Goal: Ask a question

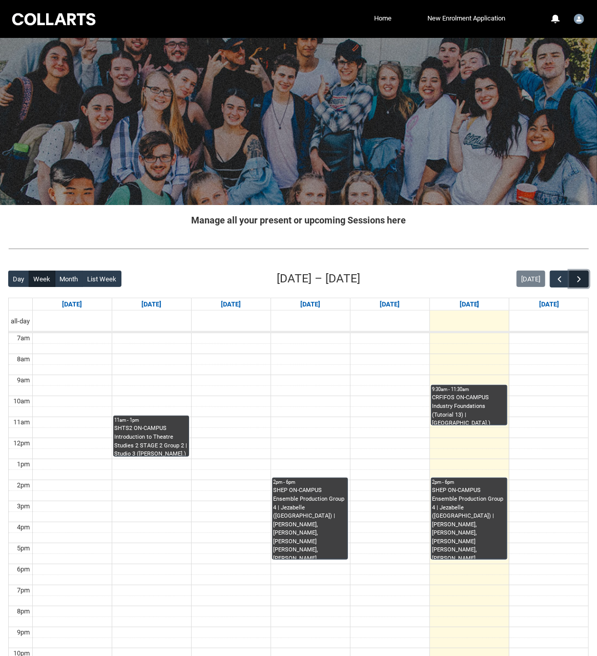
click at [577, 277] on span "button" at bounding box center [579, 279] width 10 height 10
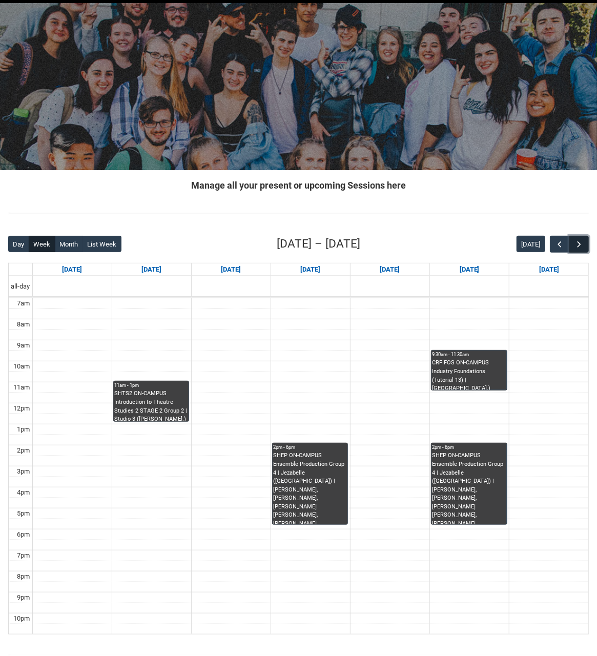
scroll to position [51, 0]
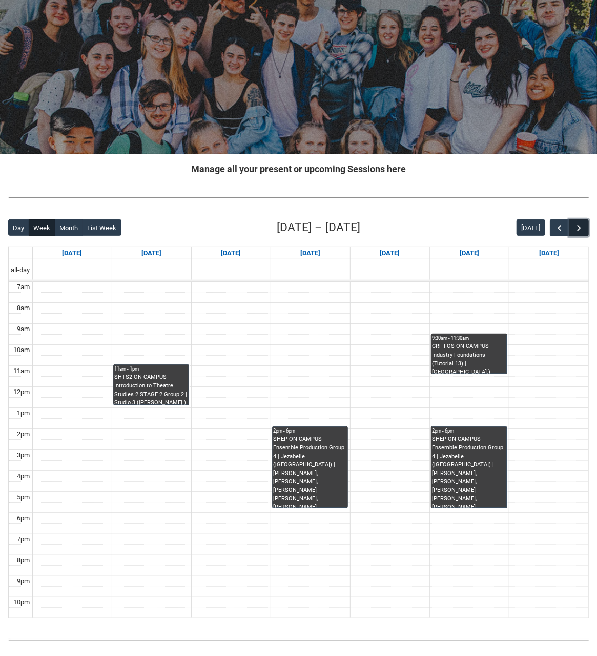
click at [579, 226] on span "button" at bounding box center [579, 228] width 10 height 10
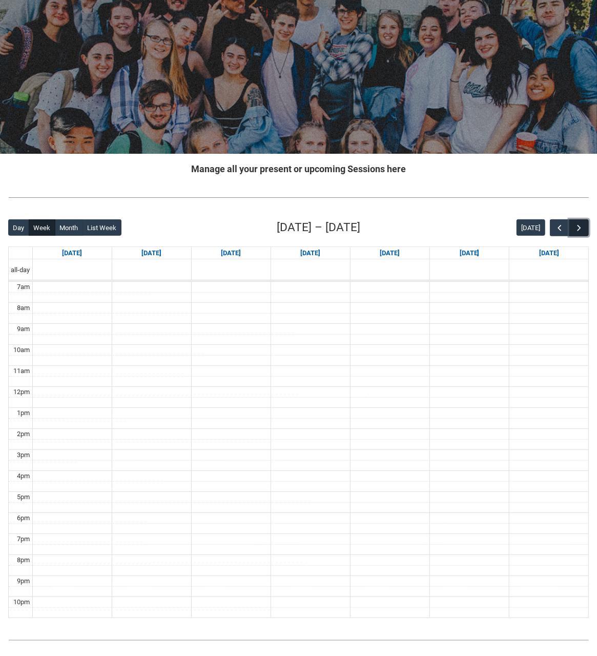
click at [579, 226] on span "button" at bounding box center [579, 228] width 10 height 10
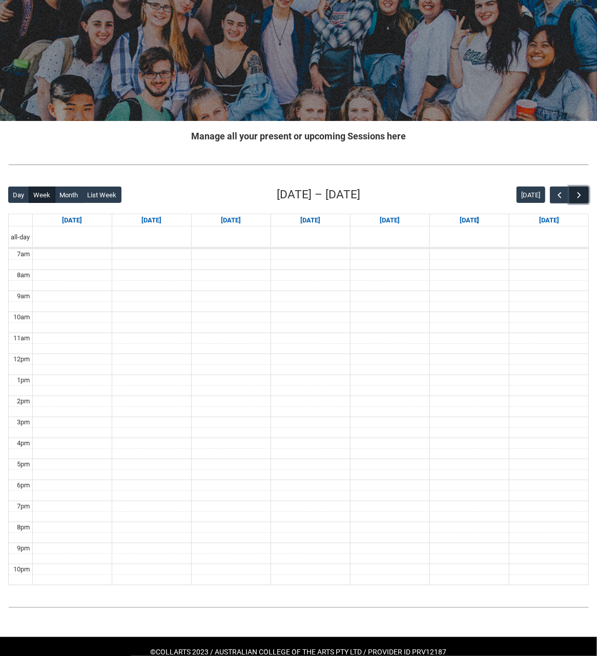
scroll to position [99, 0]
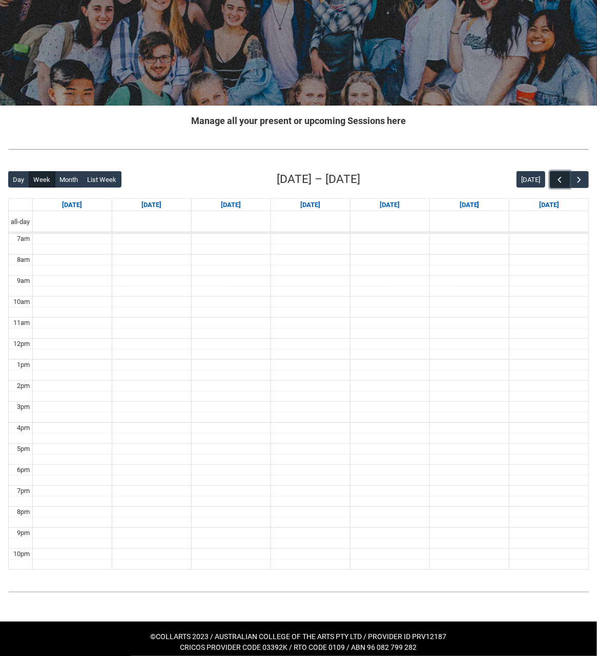
click at [558, 179] on span "button" at bounding box center [560, 180] width 10 height 10
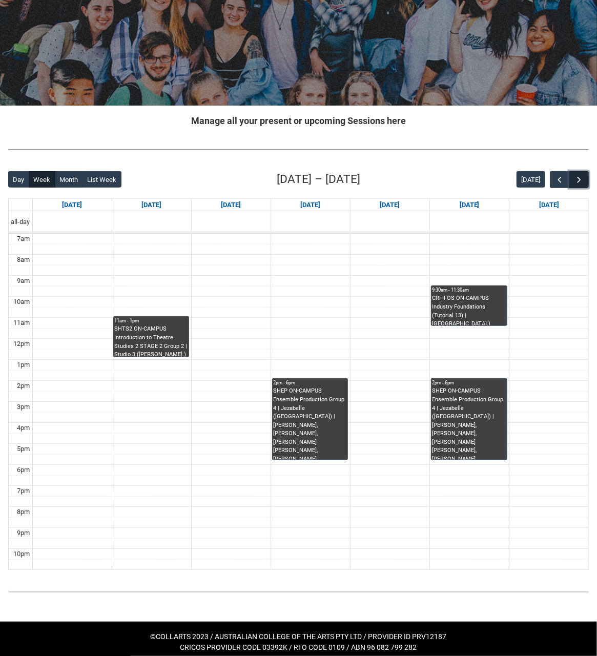
click at [580, 177] on span "button" at bounding box center [579, 180] width 10 height 10
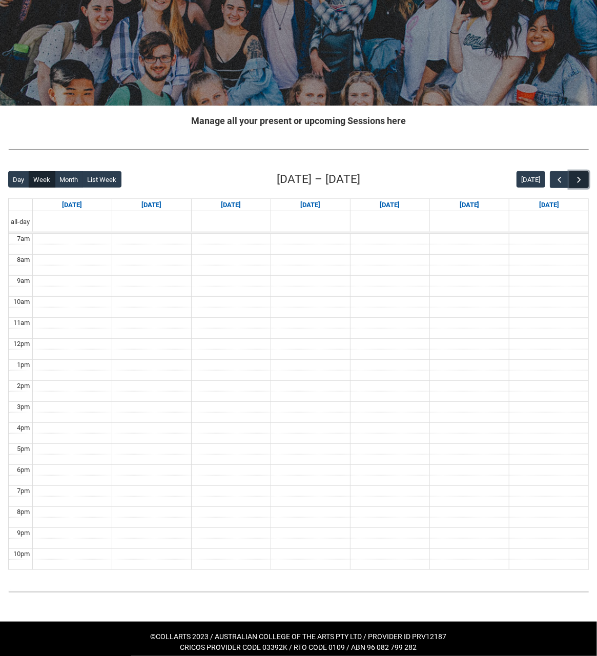
click at [580, 177] on span "button" at bounding box center [579, 180] width 10 height 10
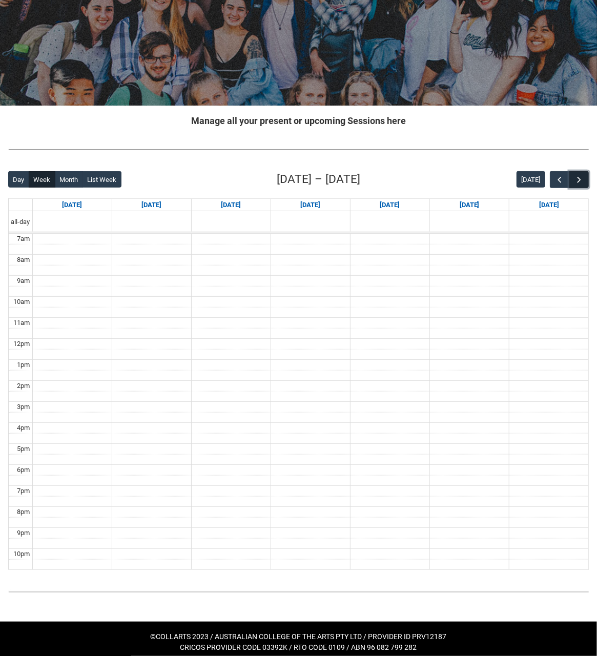
click at [580, 177] on span "button" at bounding box center [579, 180] width 10 height 10
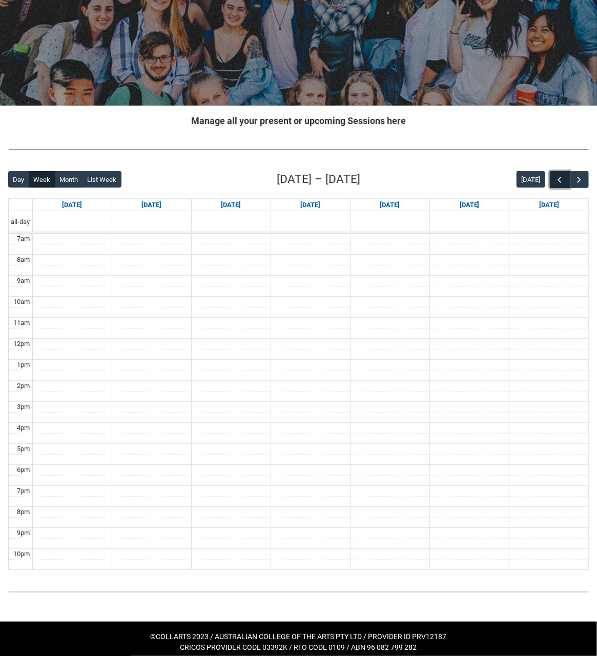
click at [557, 175] on span "button" at bounding box center [560, 180] width 10 height 10
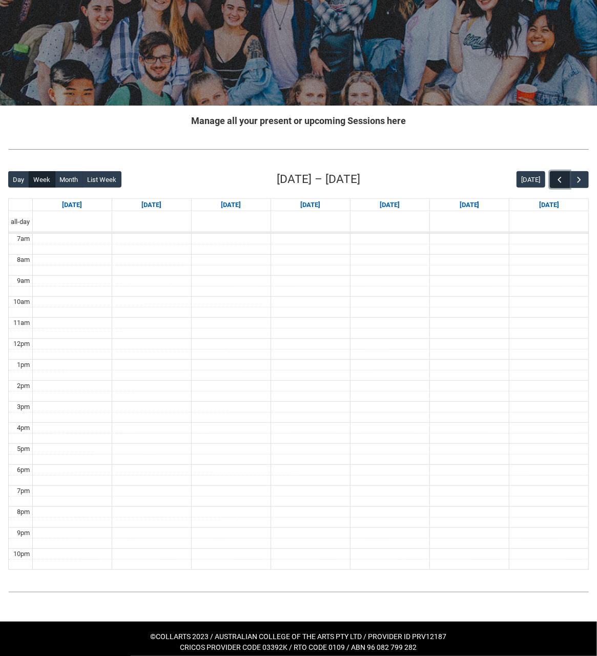
click at [557, 175] on span "button" at bounding box center [560, 180] width 10 height 10
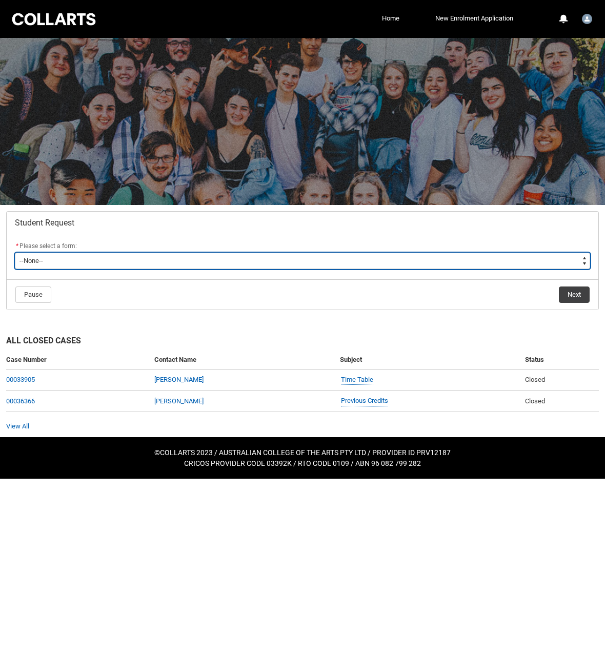
click at [90, 261] on select "--None-- Academic Transcript Application to Appeal Assignment Extension Change …" at bounding box center [302, 261] width 575 height 16
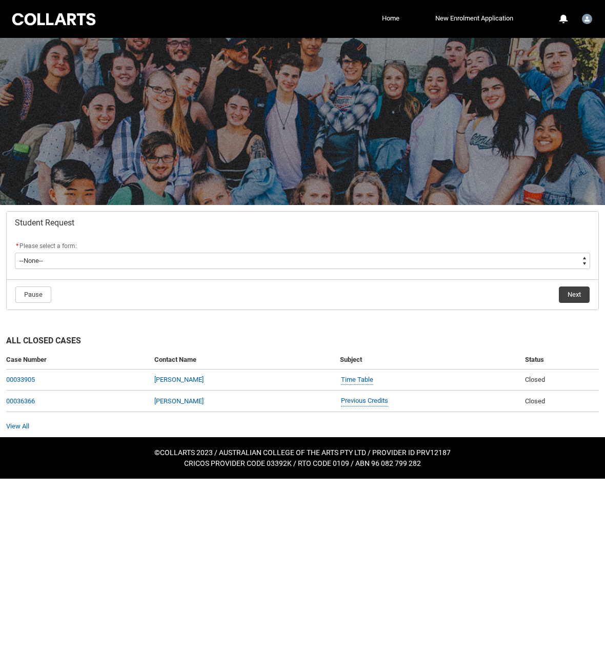
click at [93, 229] on flowruntime-lwc-header "Student Request" at bounding box center [303, 223] width 592 height 23
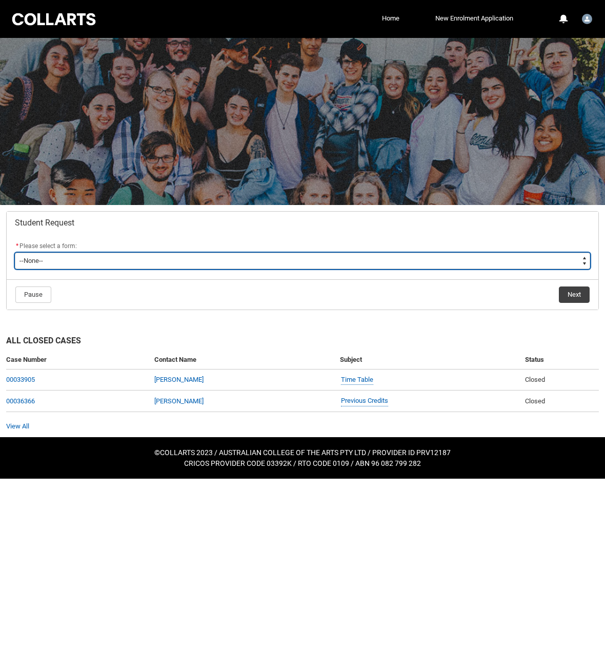
click at [102, 261] on select "--None-- Academic Transcript Application to Appeal Assignment Extension Change …" at bounding box center [302, 261] width 575 height 16
click at [150, 261] on select "--None-- Academic Transcript Application to Appeal Assignment Extension Change …" at bounding box center [302, 261] width 575 height 16
